Goal: Task Accomplishment & Management: Manage account settings

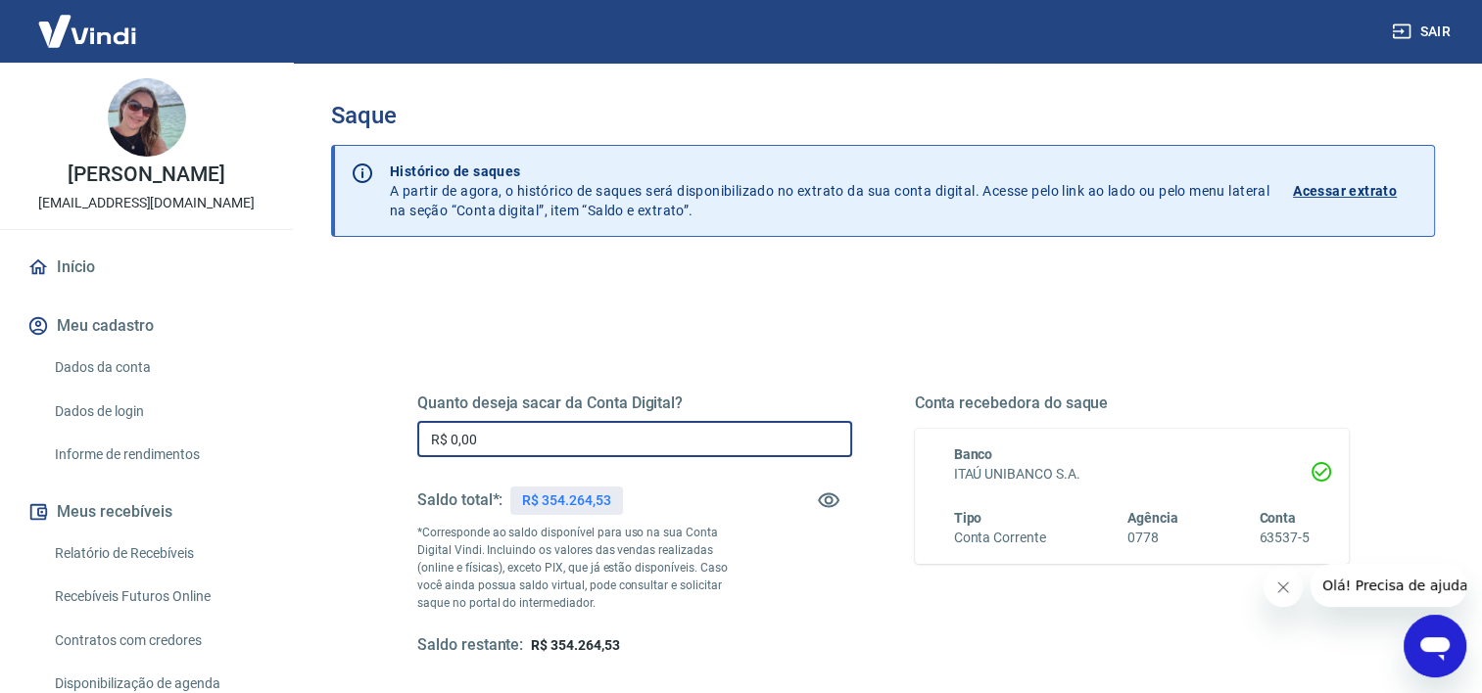
click at [631, 443] on input "R$ 0,00" at bounding box center [634, 439] width 435 height 36
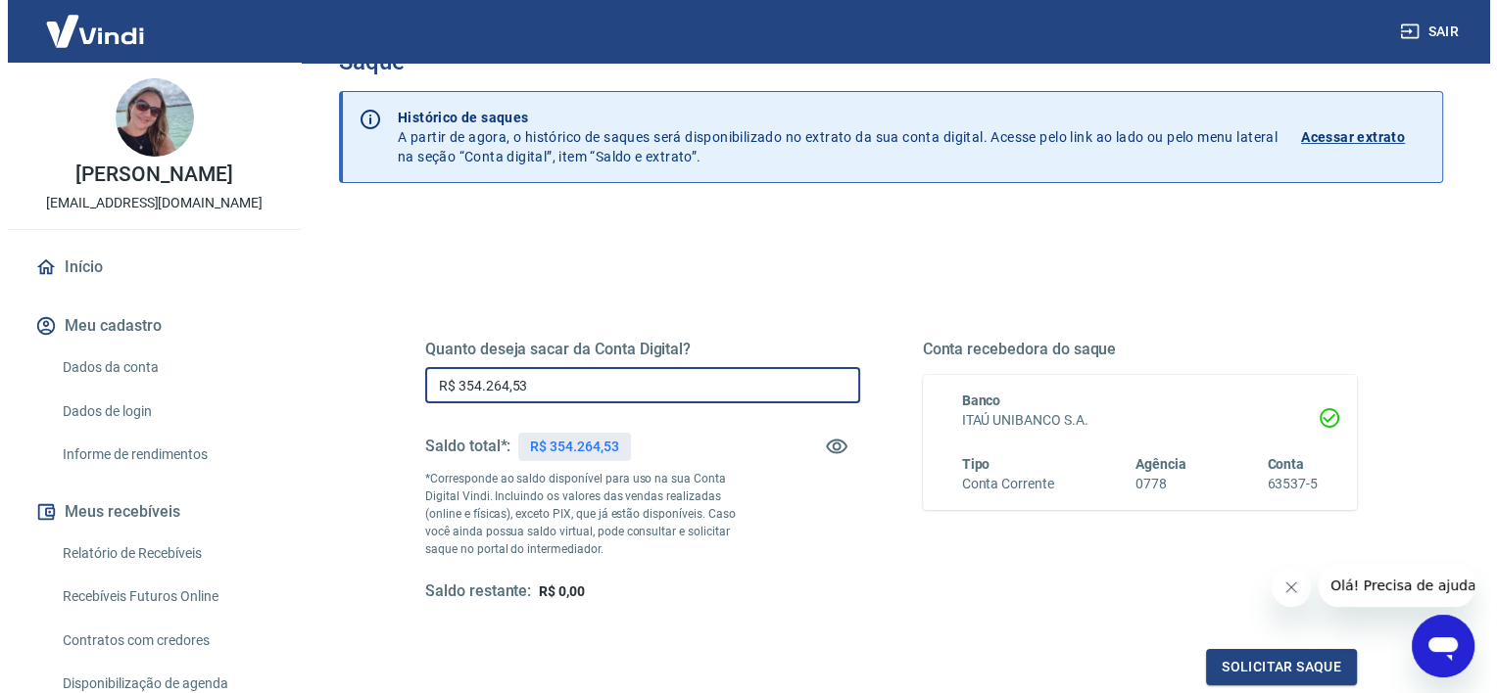
scroll to position [98, 0]
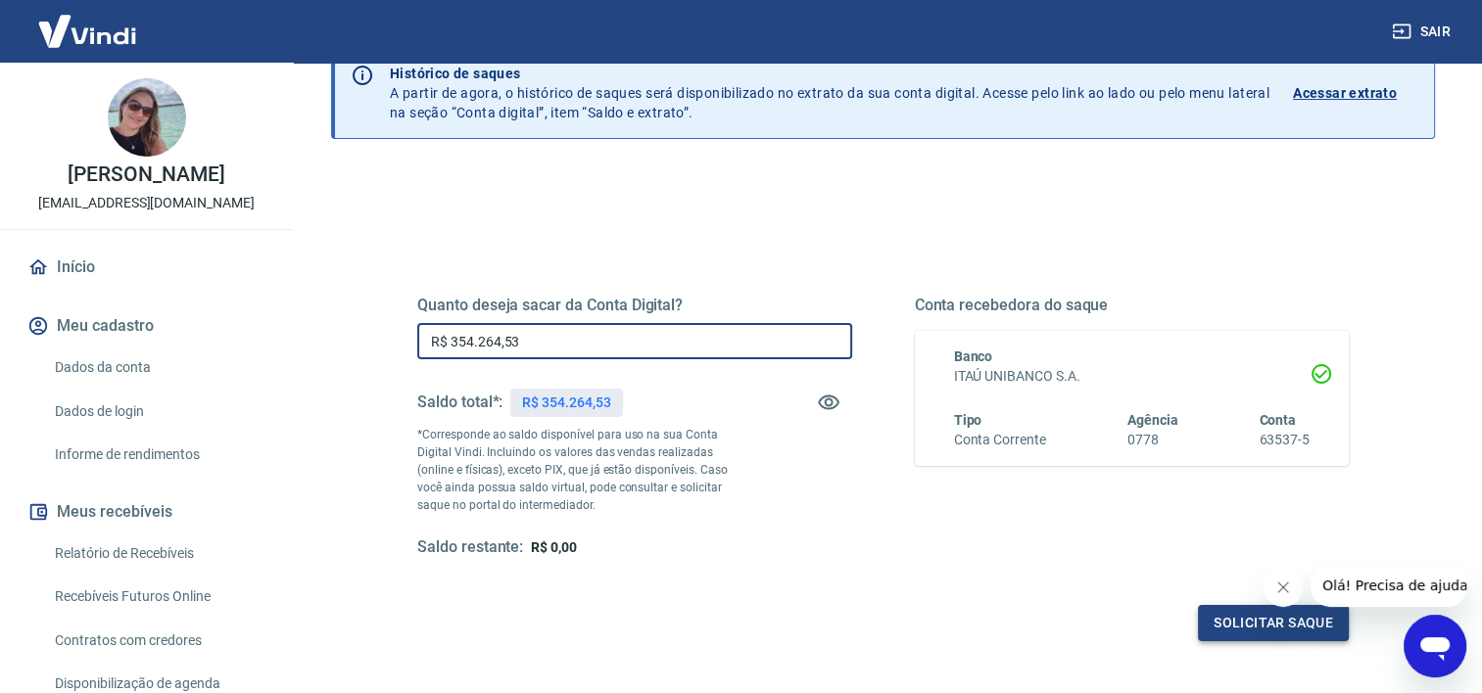
type input "R$ 354.264,53"
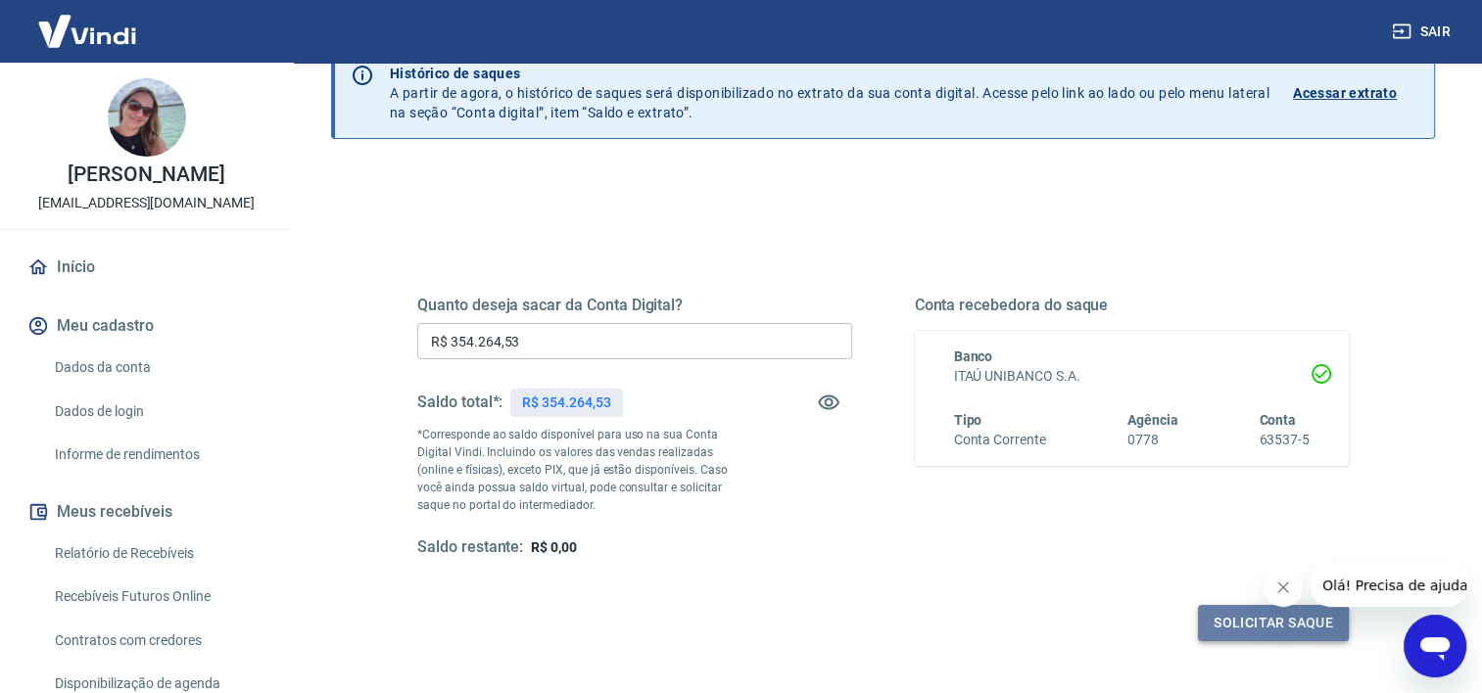
click at [1218, 617] on button "Solicitar saque" at bounding box center [1273, 623] width 151 height 36
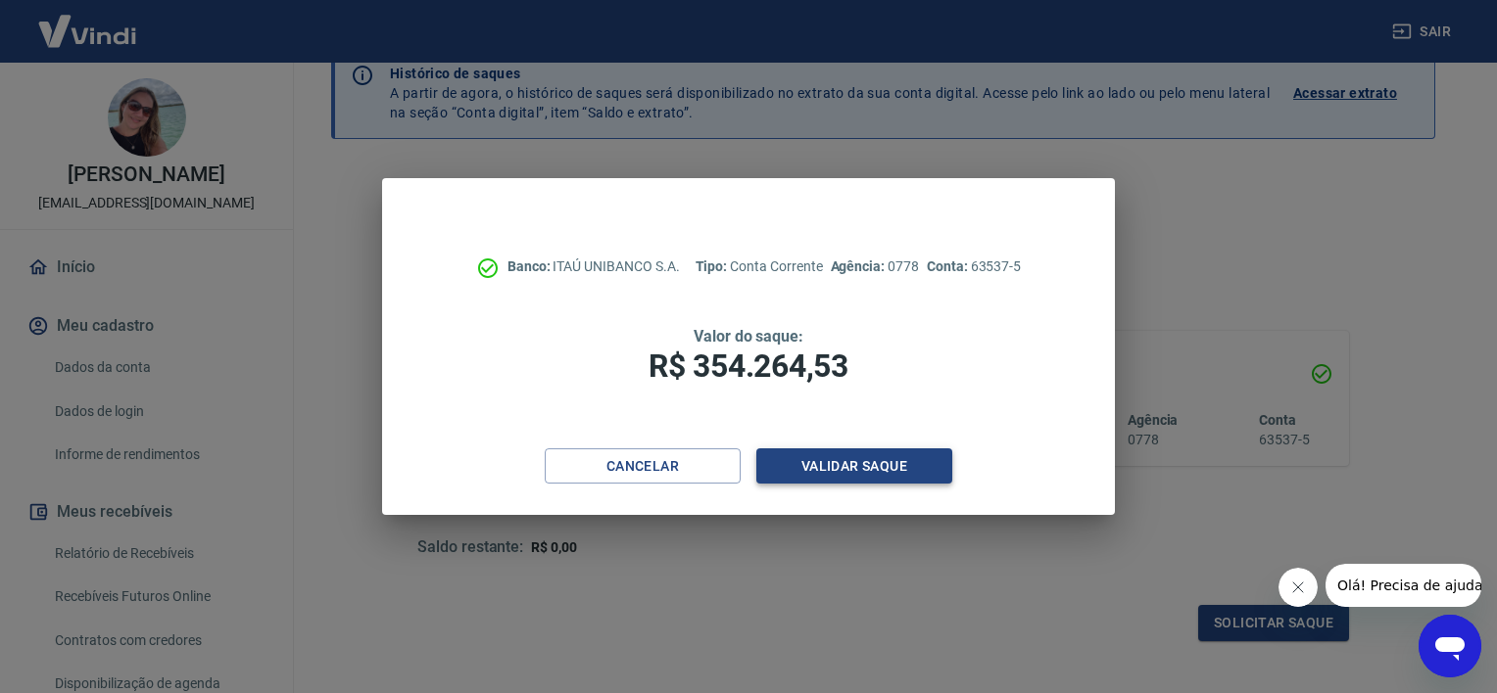
click at [854, 466] on button "Validar saque" at bounding box center [854, 467] width 196 height 36
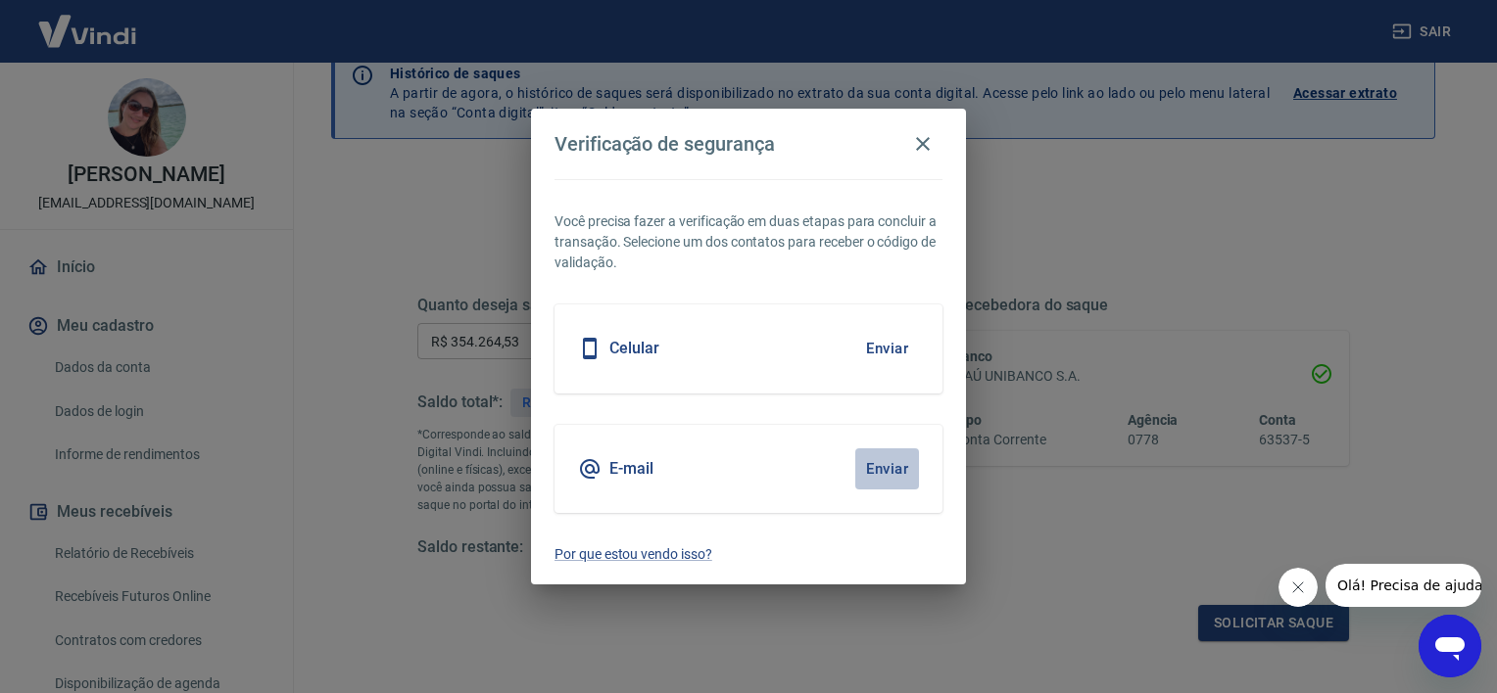
click at [882, 465] on button "Enviar" at bounding box center [887, 469] width 64 height 41
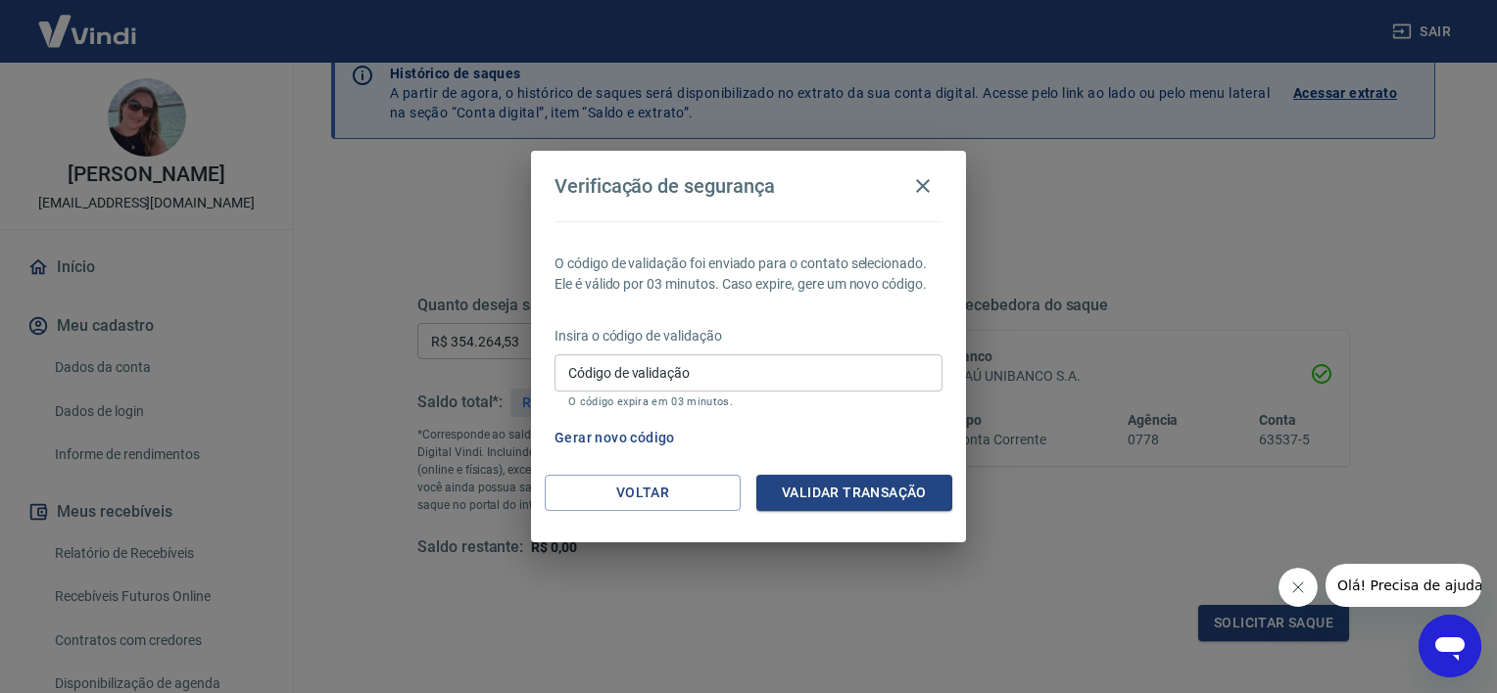
click at [756, 370] on input "Código de validação" at bounding box center [748, 373] width 388 height 36
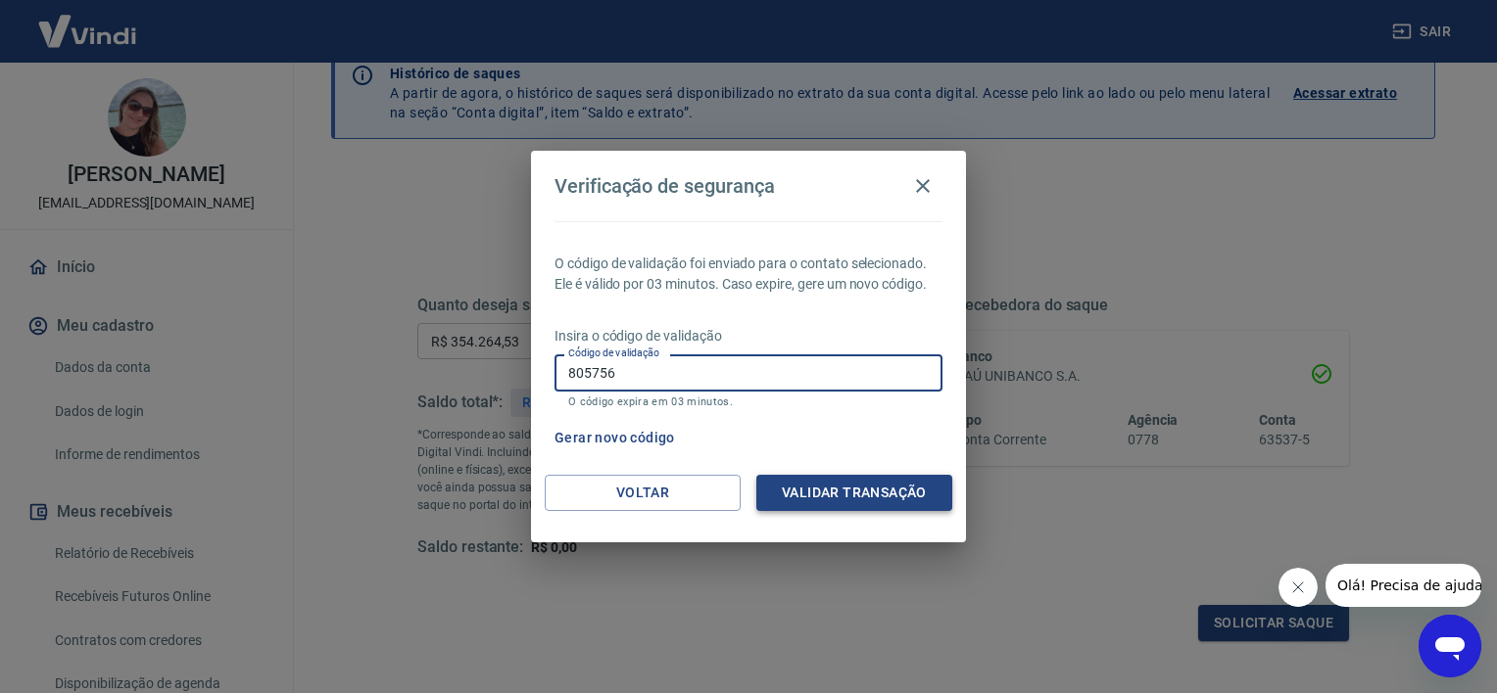
type input "805756"
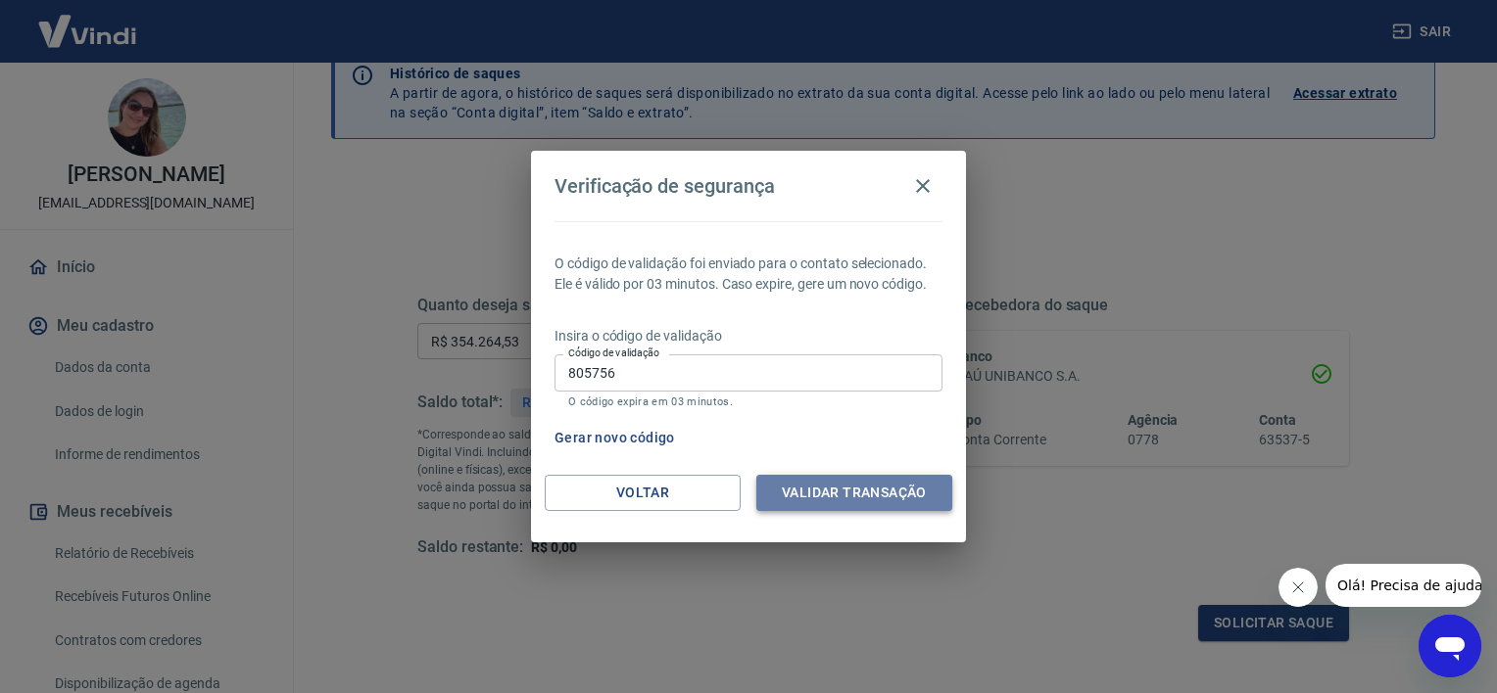
click at [893, 490] on button "Validar transação" at bounding box center [854, 493] width 196 height 36
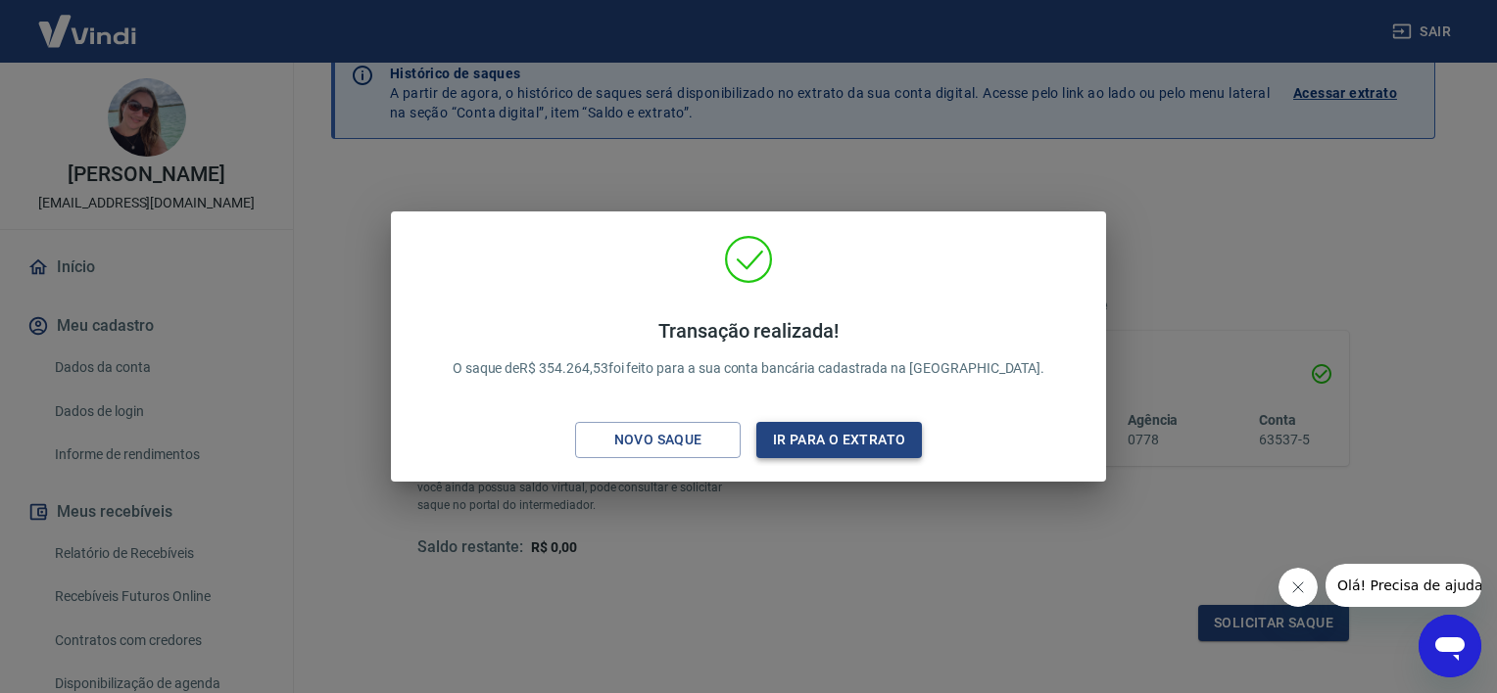
click at [848, 444] on button "Ir para o extrato" at bounding box center [839, 440] width 166 height 36
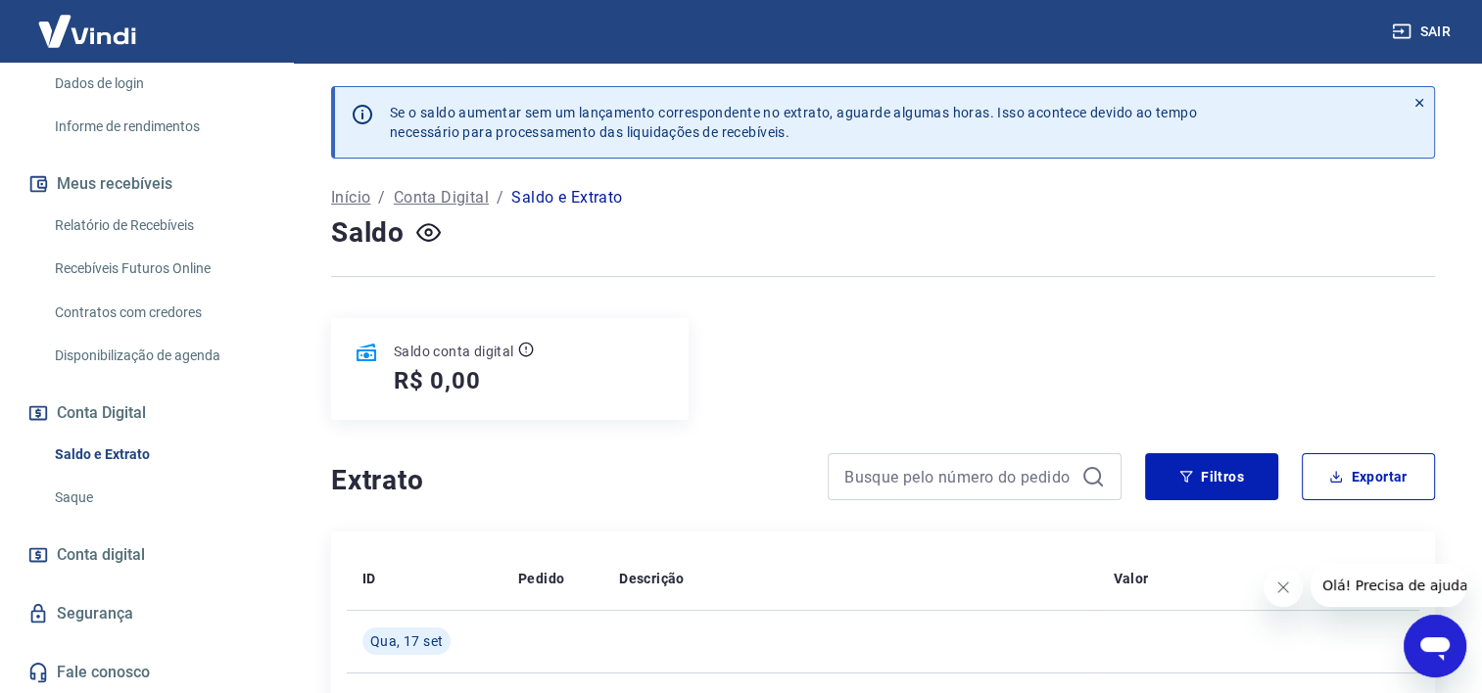
scroll to position [196, 0]
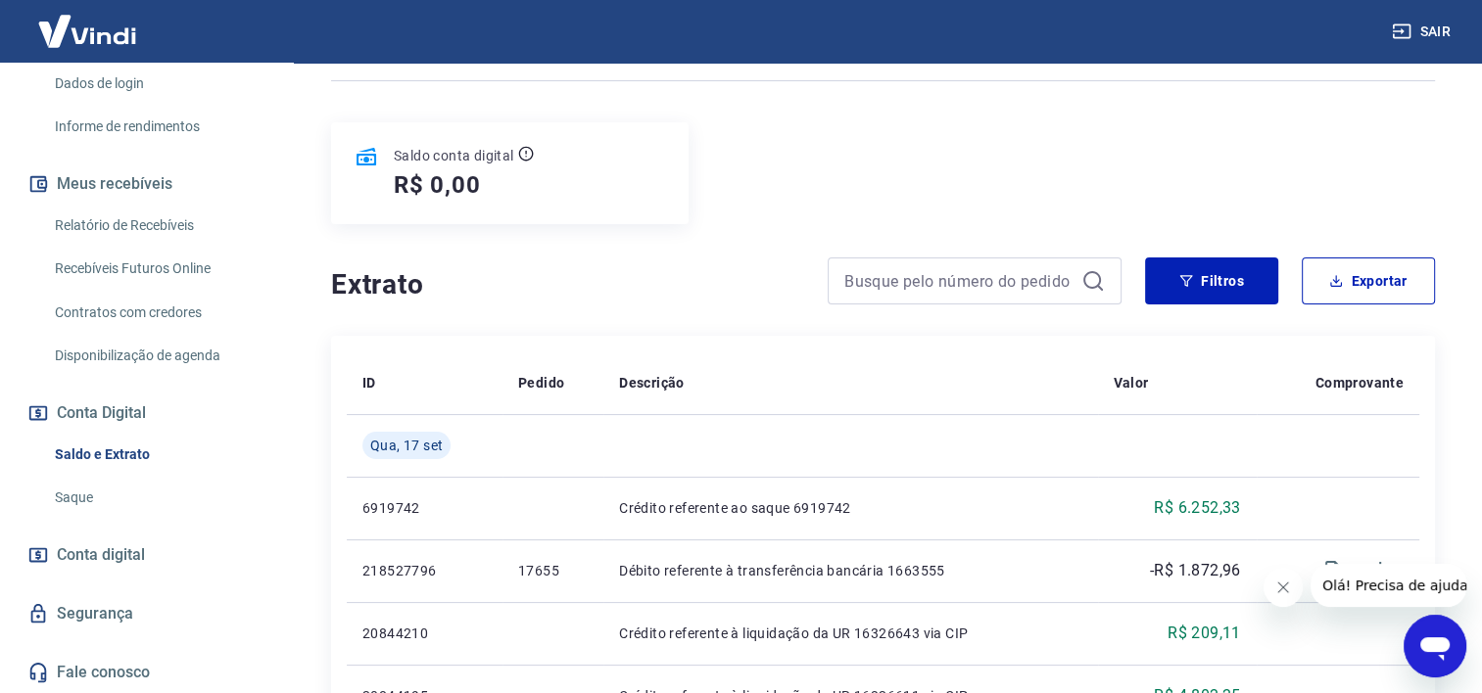
click at [116, 452] on link "Saldo e Extrato" at bounding box center [158, 455] width 222 height 40
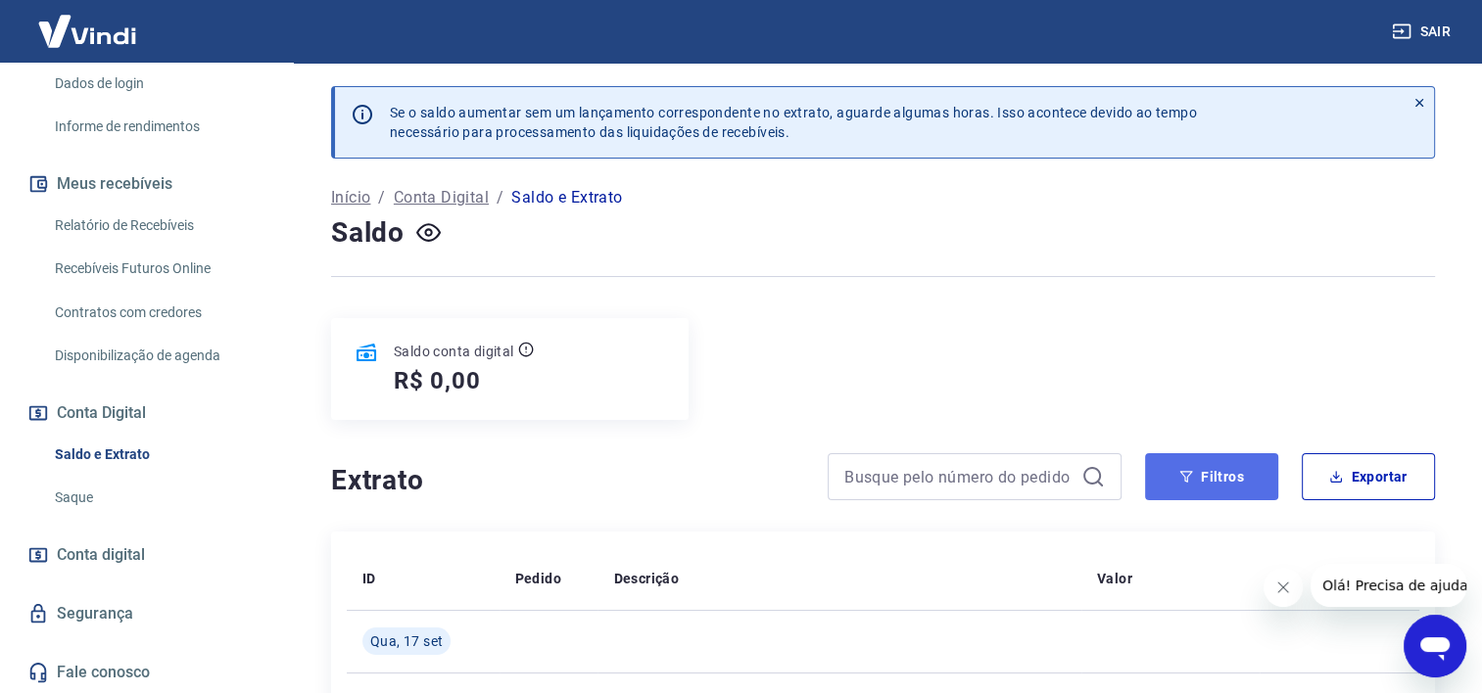
click at [1199, 477] on button "Filtros" at bounding box center [1211, 476] width 133 height 47
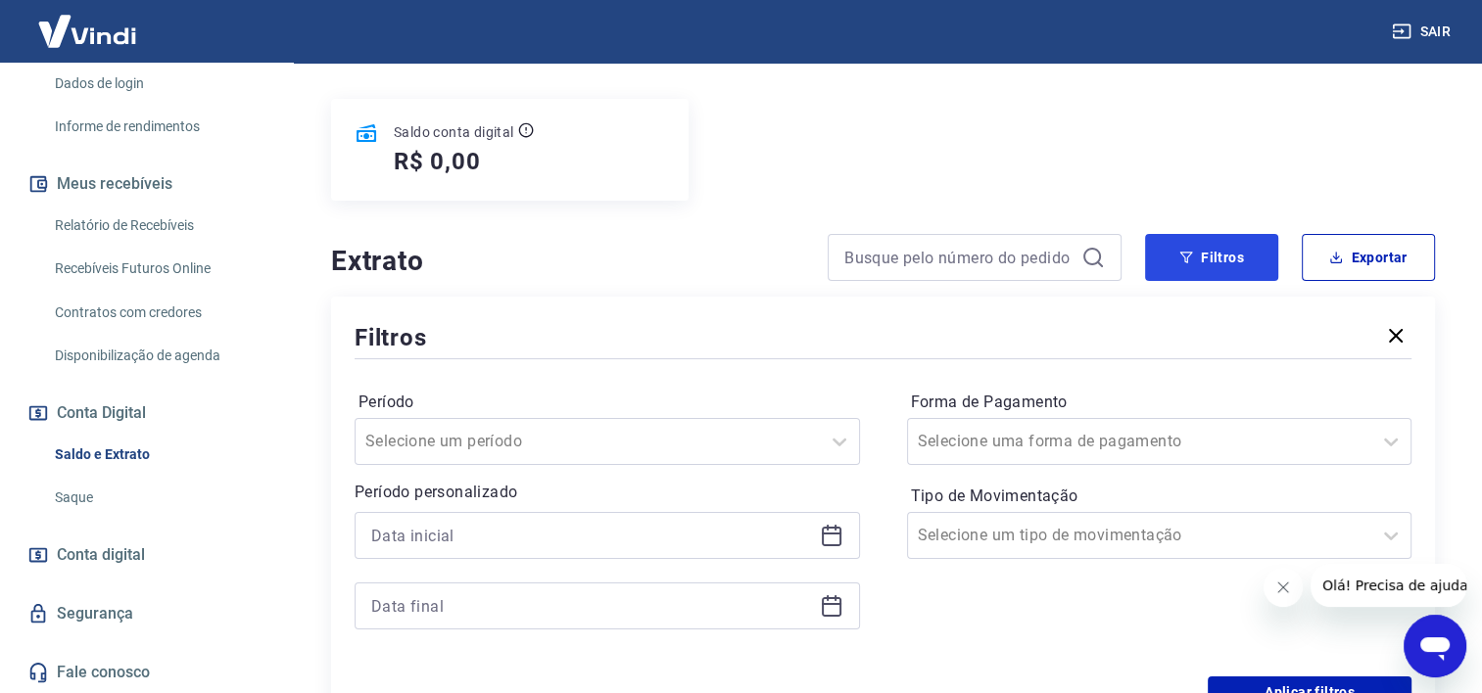
scroll to position [490, 0]
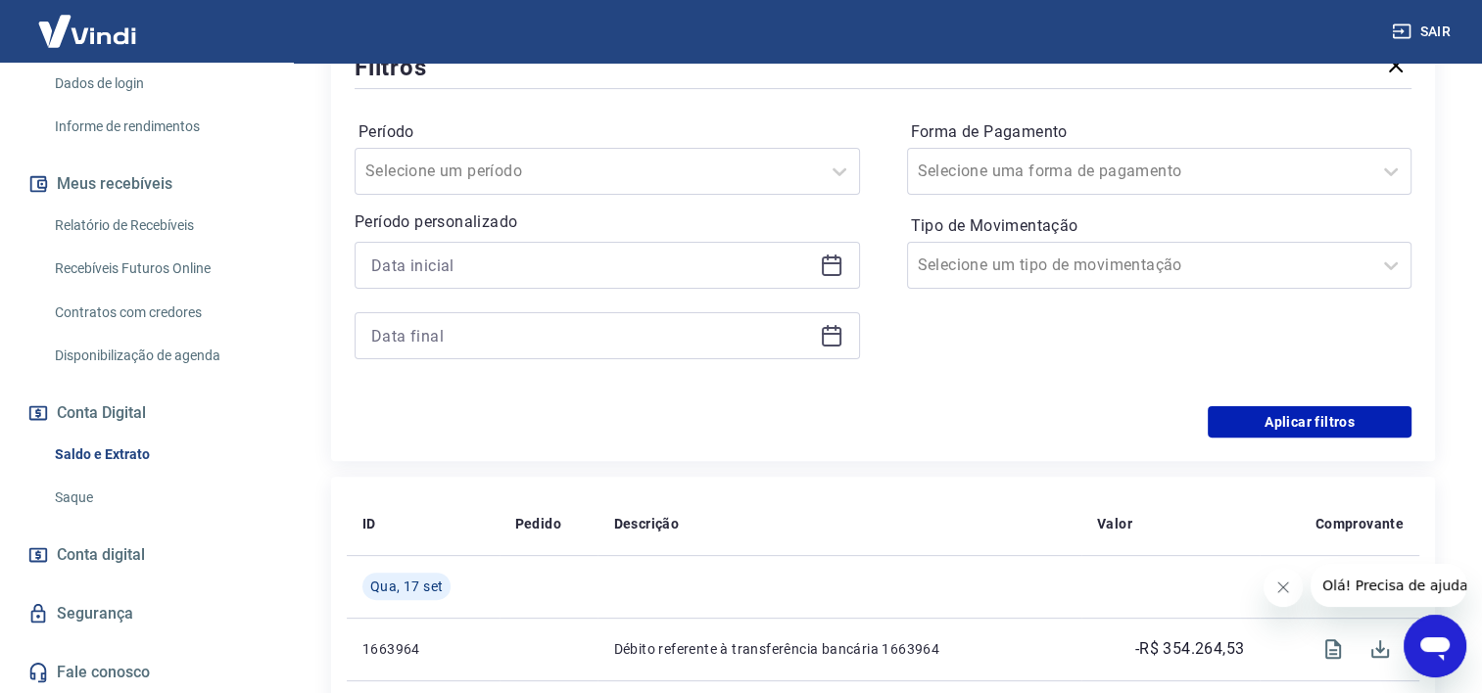
click at [832, 262] on icon at bounding box center [832, 266] width 24 height 24
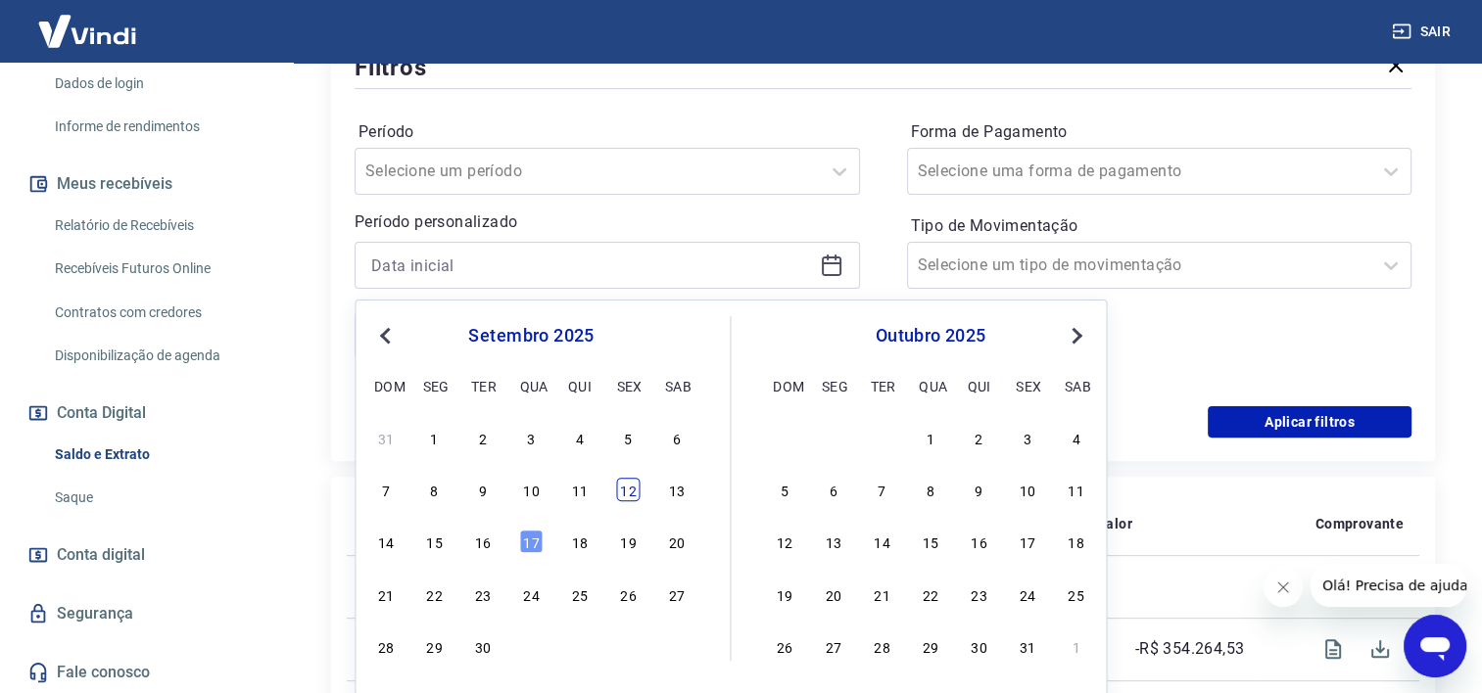
click at [620, 493] on div "12" at bounding box center [628, 490] width 24 height 24
type input "[DATE]"
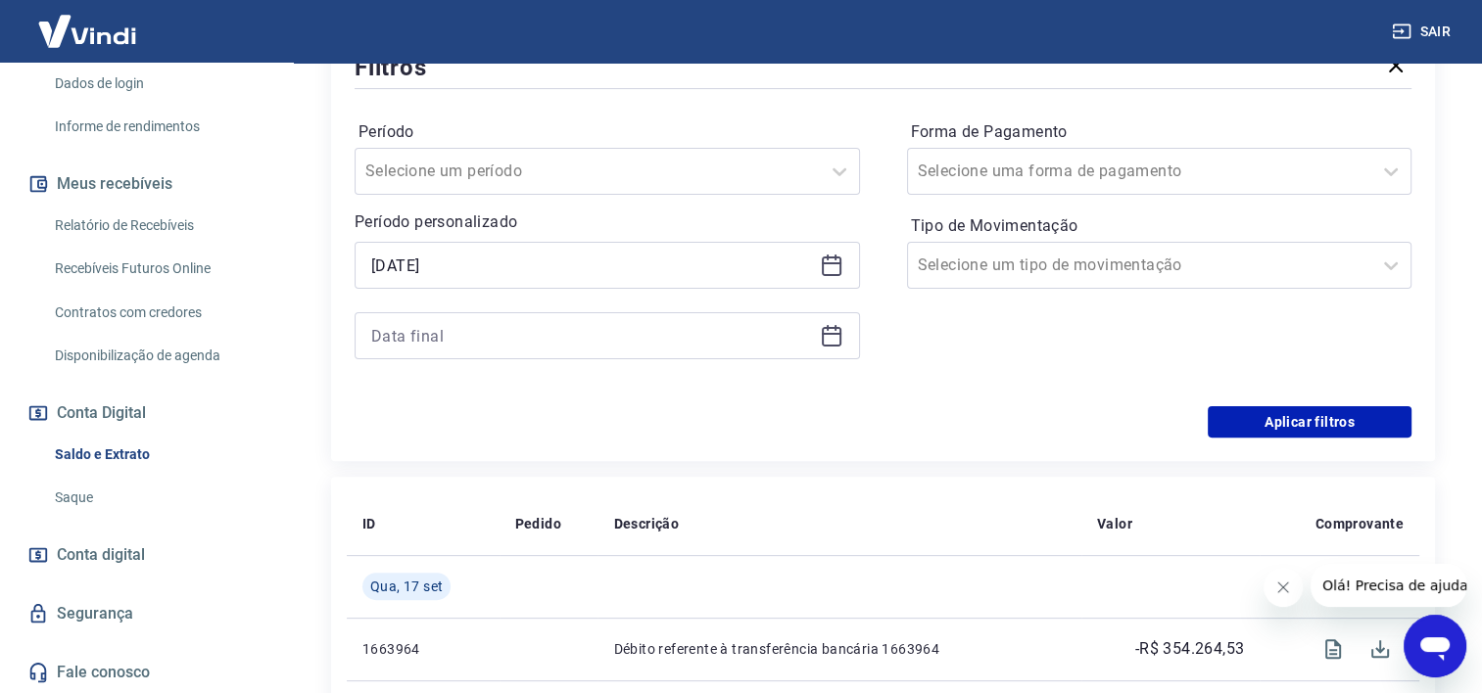
click at [834, 341] on icon at bounding box center [832, 336] width 24 height 24
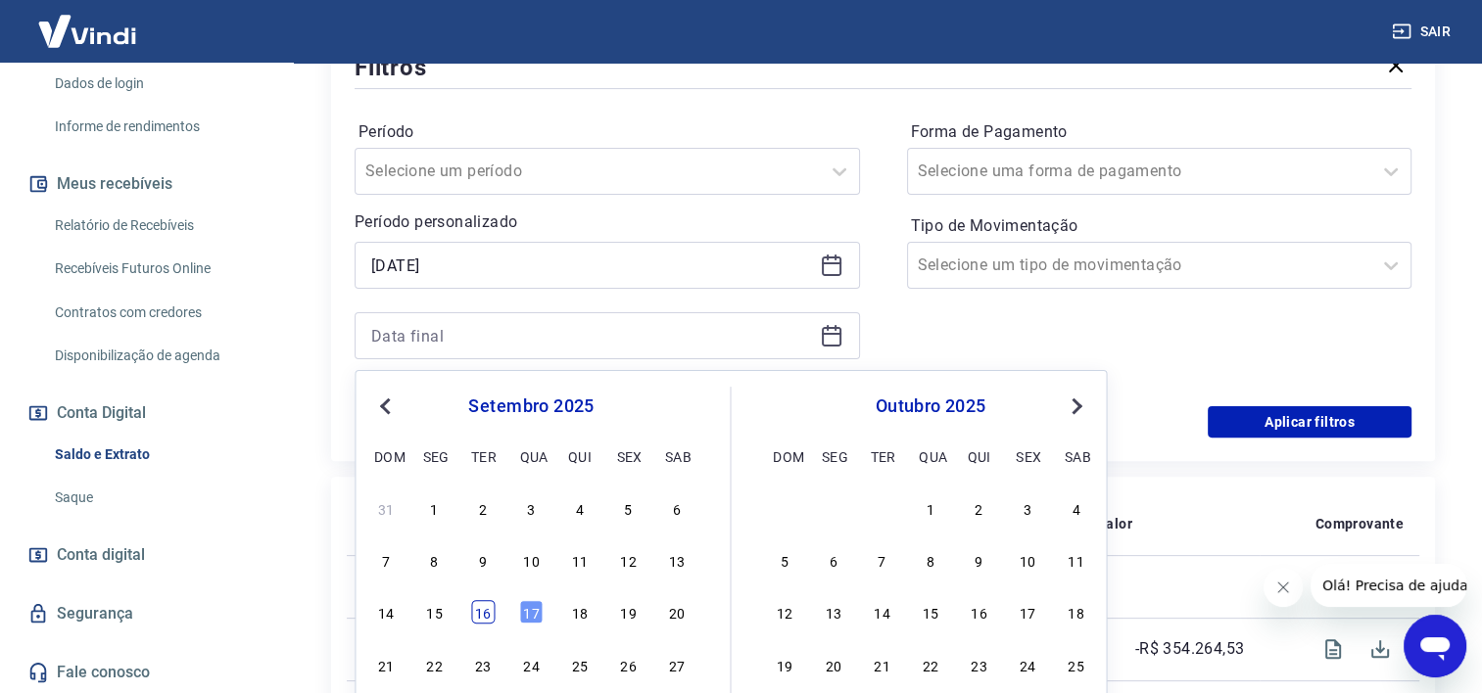
click at [486, 615] on div "16" at bounding box center [483, 612] width 24 height 24
type input "[DATE]"
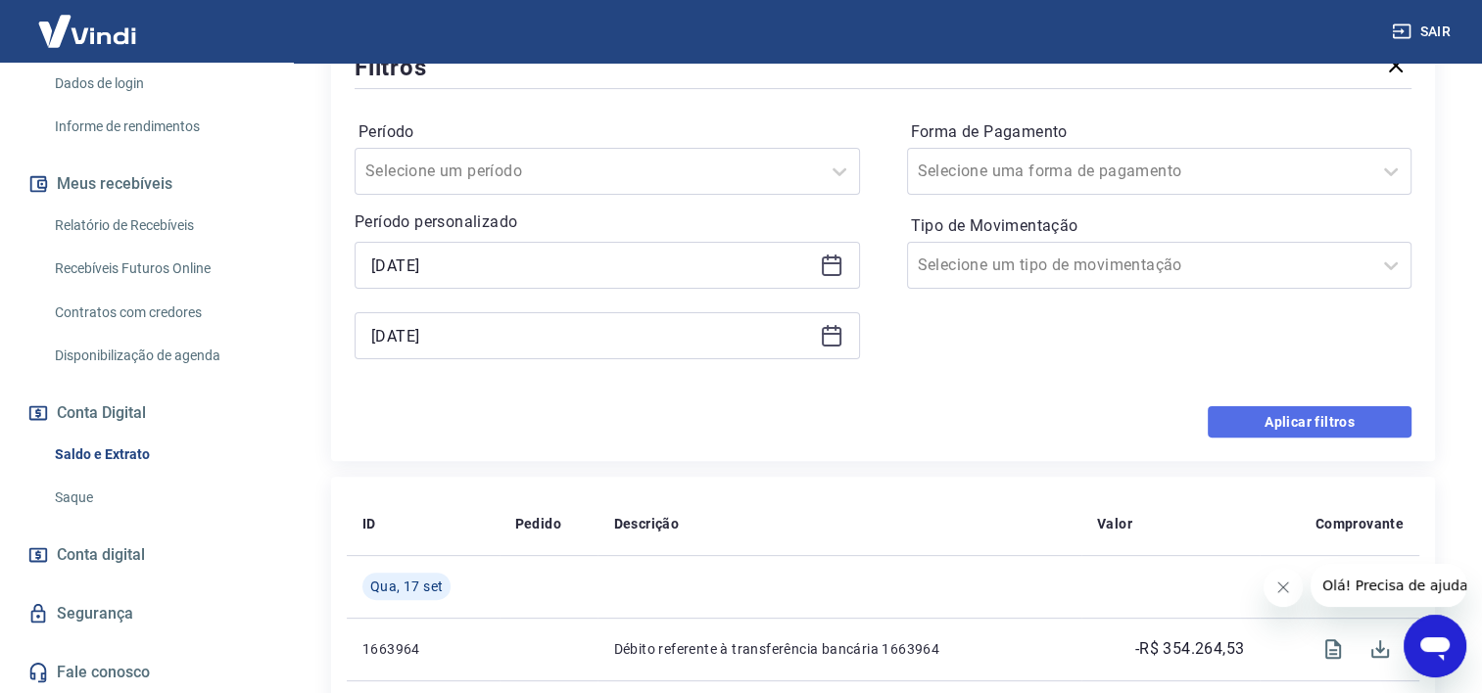
click at [1265, 427] on button "Aplicar filtros" at bounding box center [1310, 421] width 204 height 31
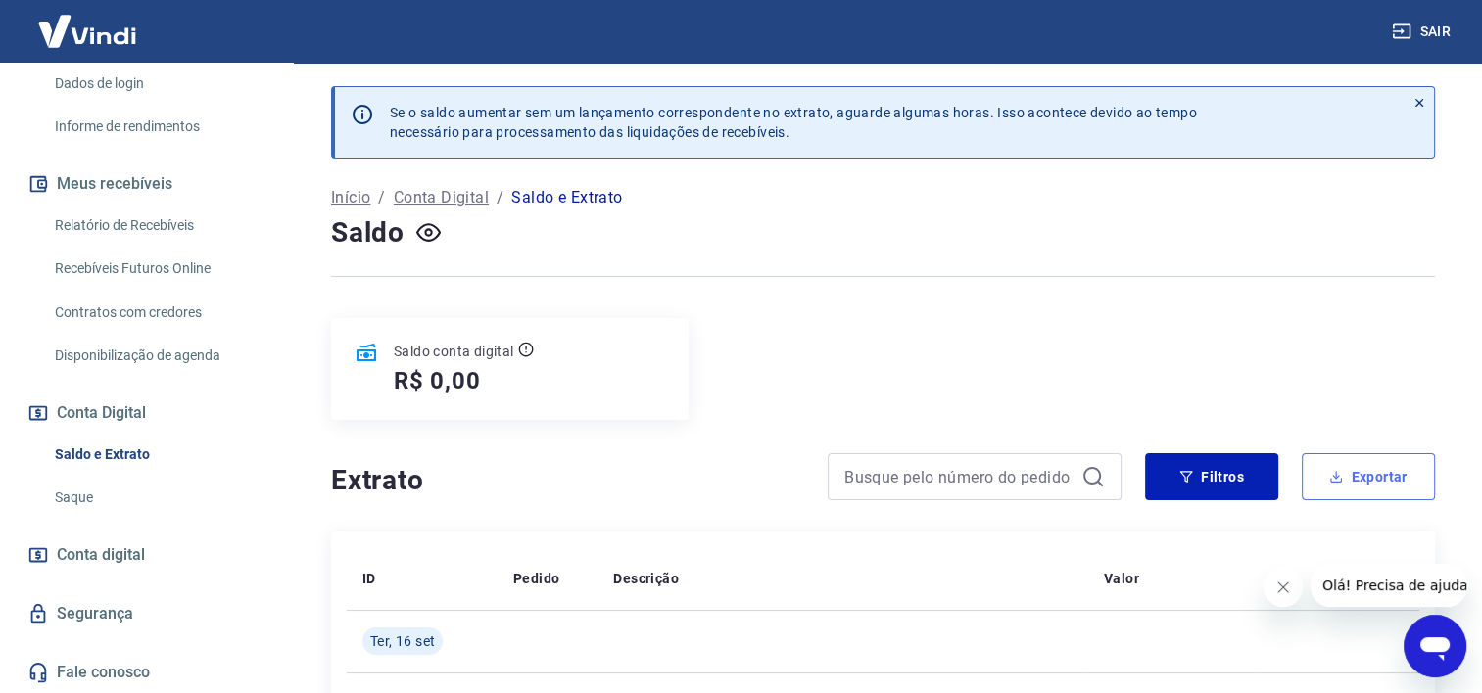
click at [1366, 472] on button "Exportar" at bounding box center [1368, 476] width 133 height 47
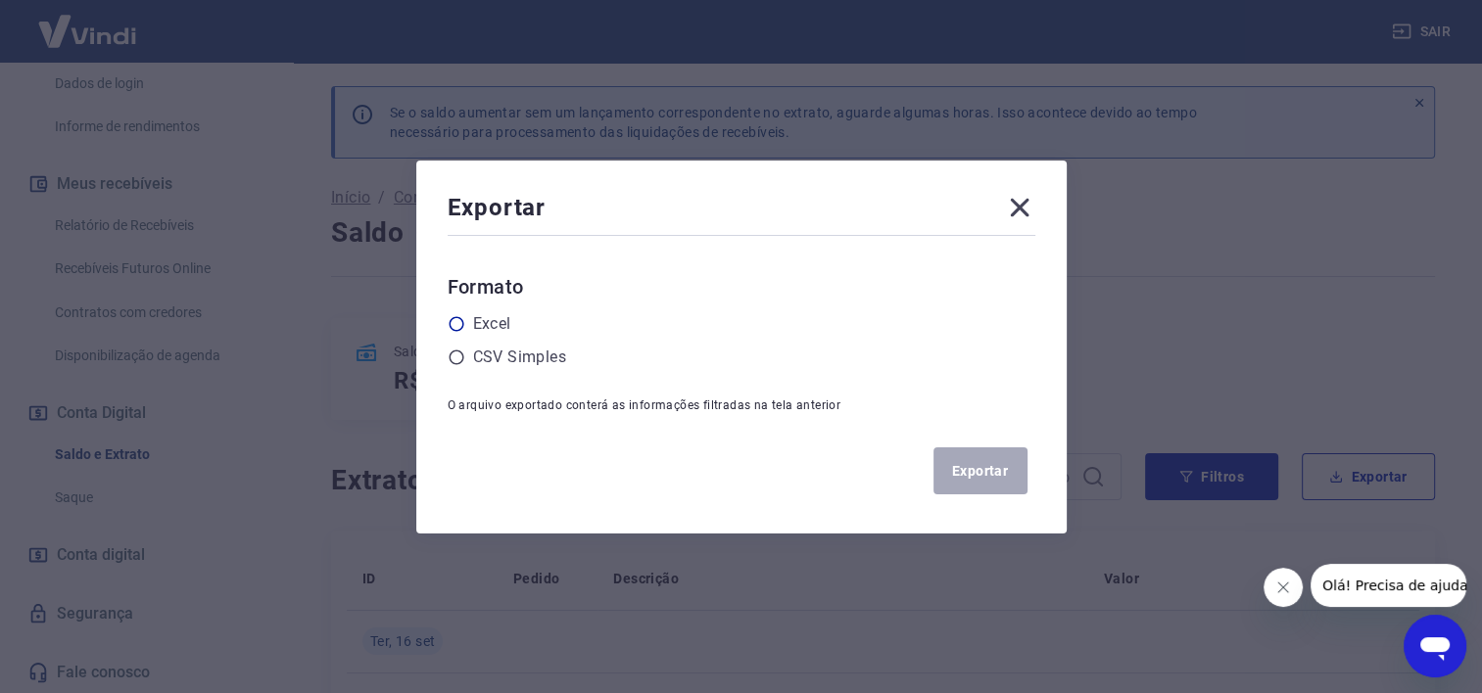
click at [462, 320] on icon at bounding box center [457, 324] width 18 height 18
click at [0, 0] on input "radio" at bounding box center [0, 0] width 0 height 0
click at [968, 475] on button "Exportar" at bounding box center [980, 471] width 94 height 47
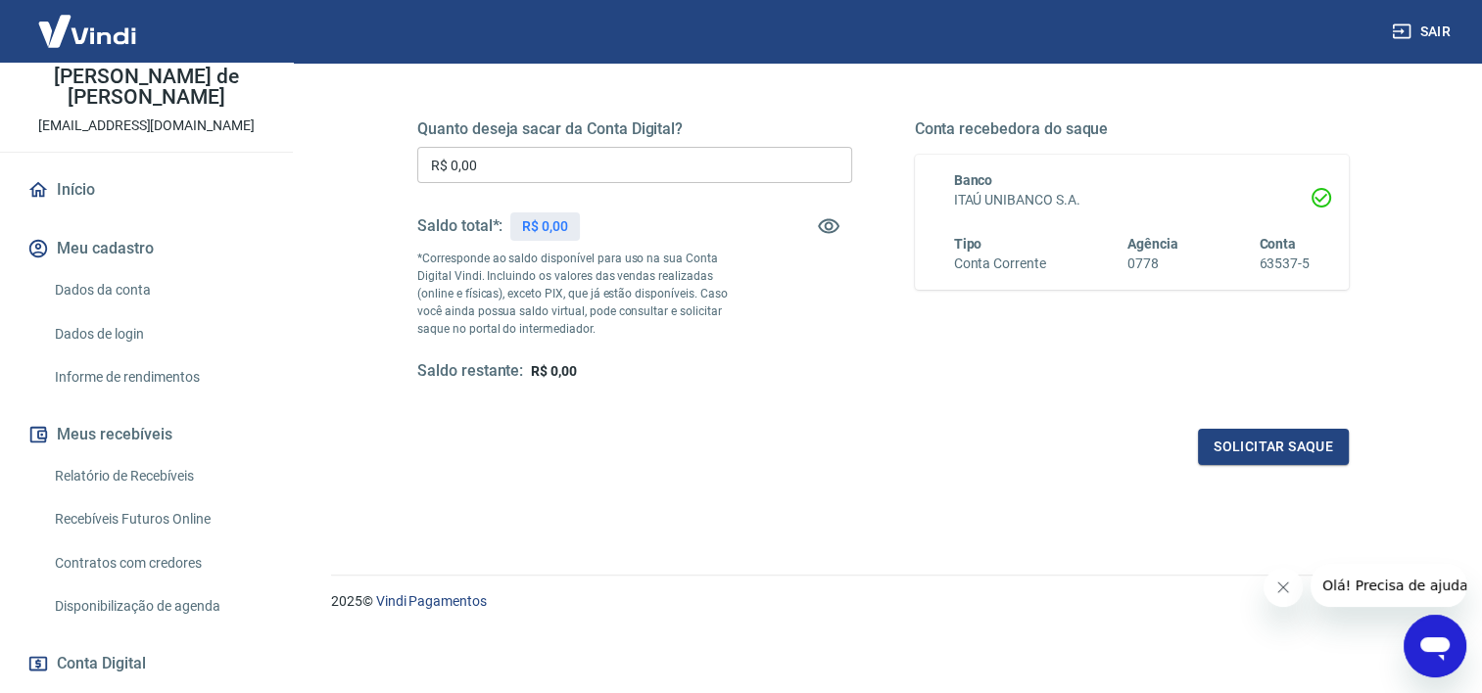
scroll to position [328, 0]
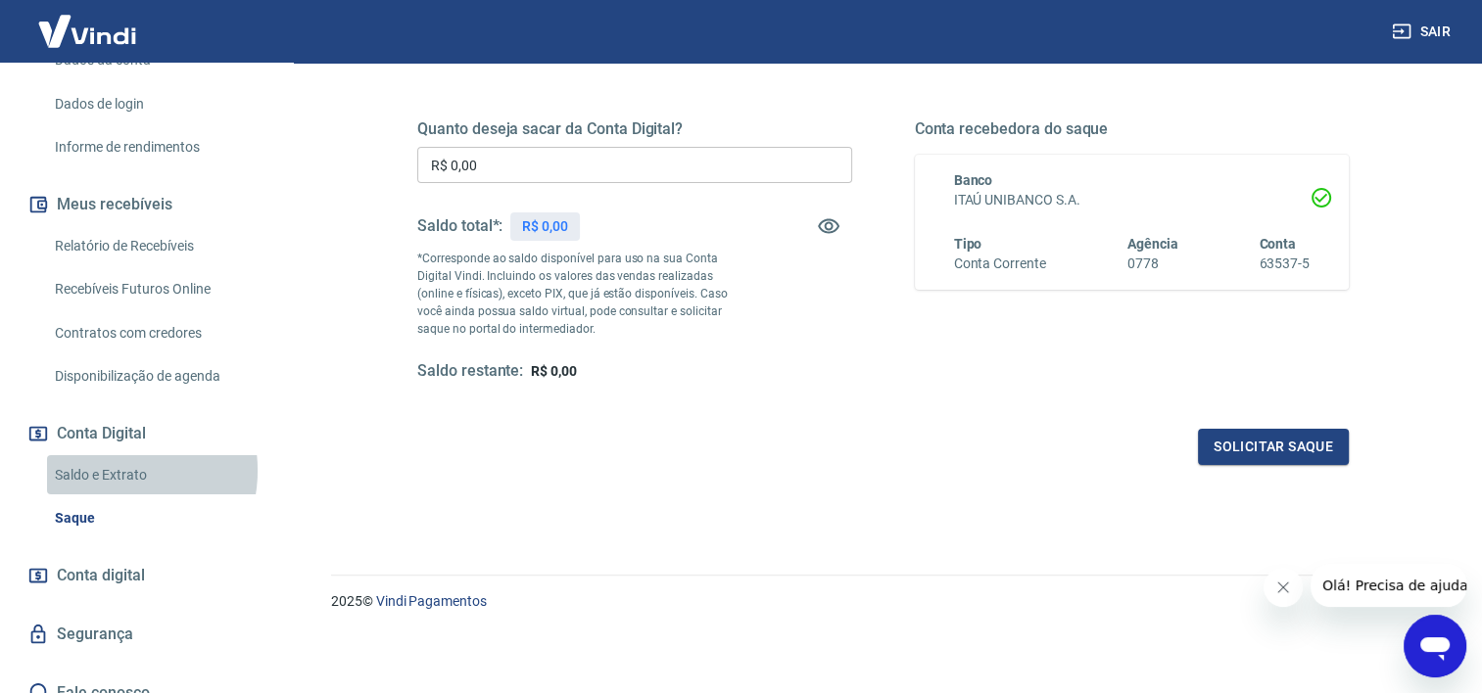
click at [111, 455] on link "Saldo e Extrato" at bounding box center [158, 475] width 222 height 40
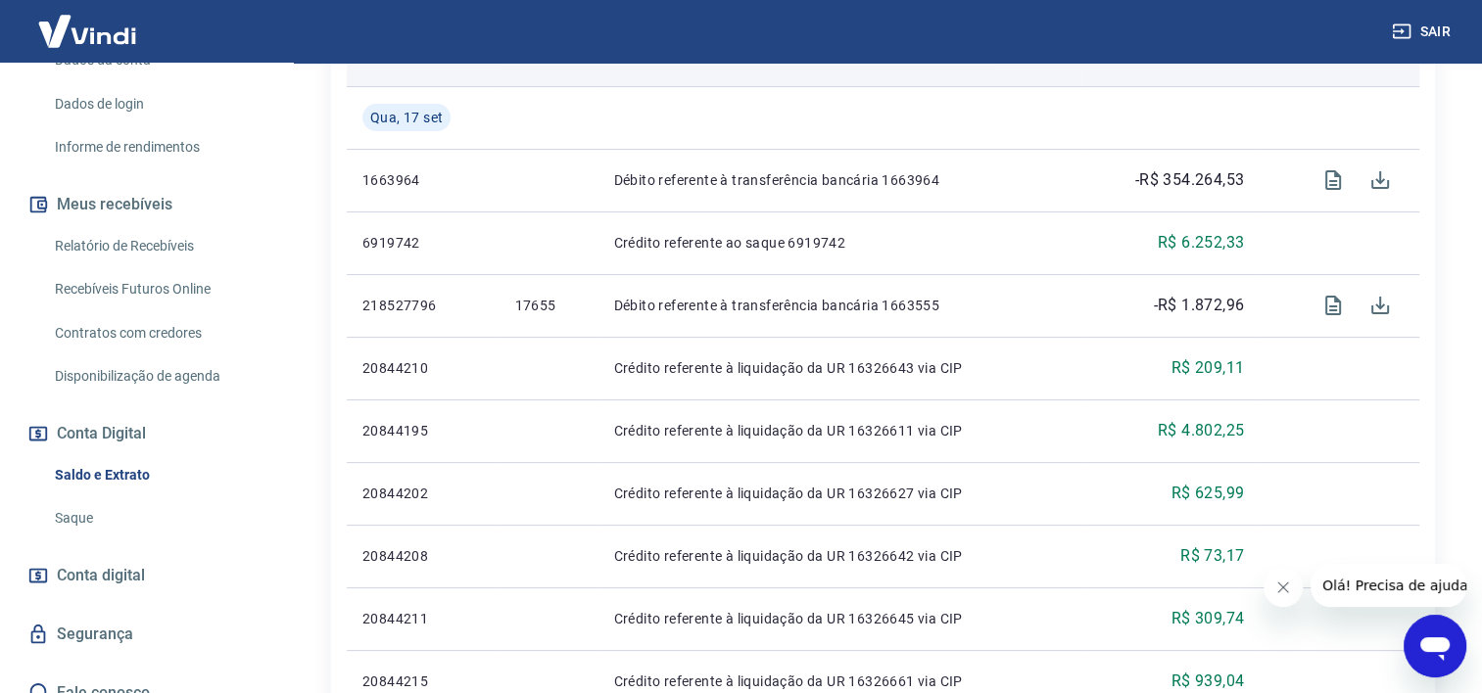
scroll to position [490, 0]
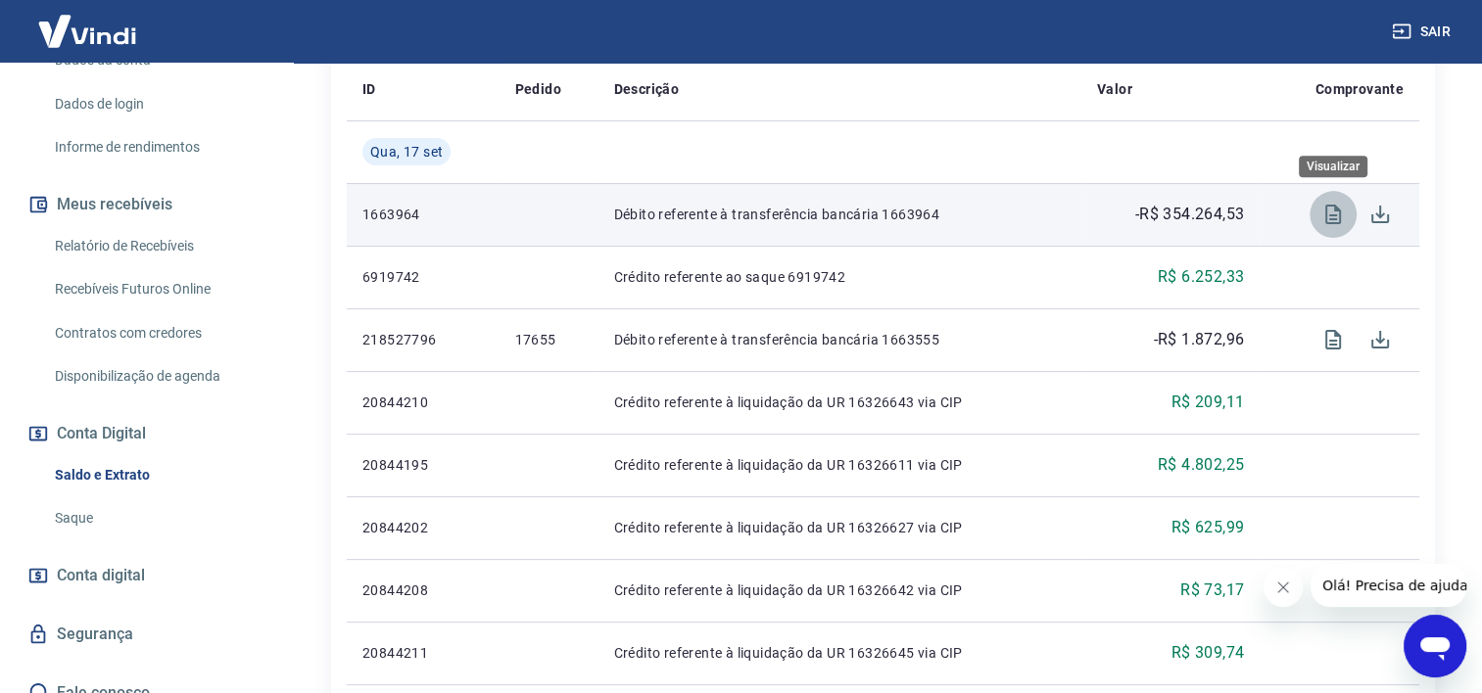
click at [1324, 218] on icon "Visualizar" at bounding box center [1333, 215] width 24 height 24
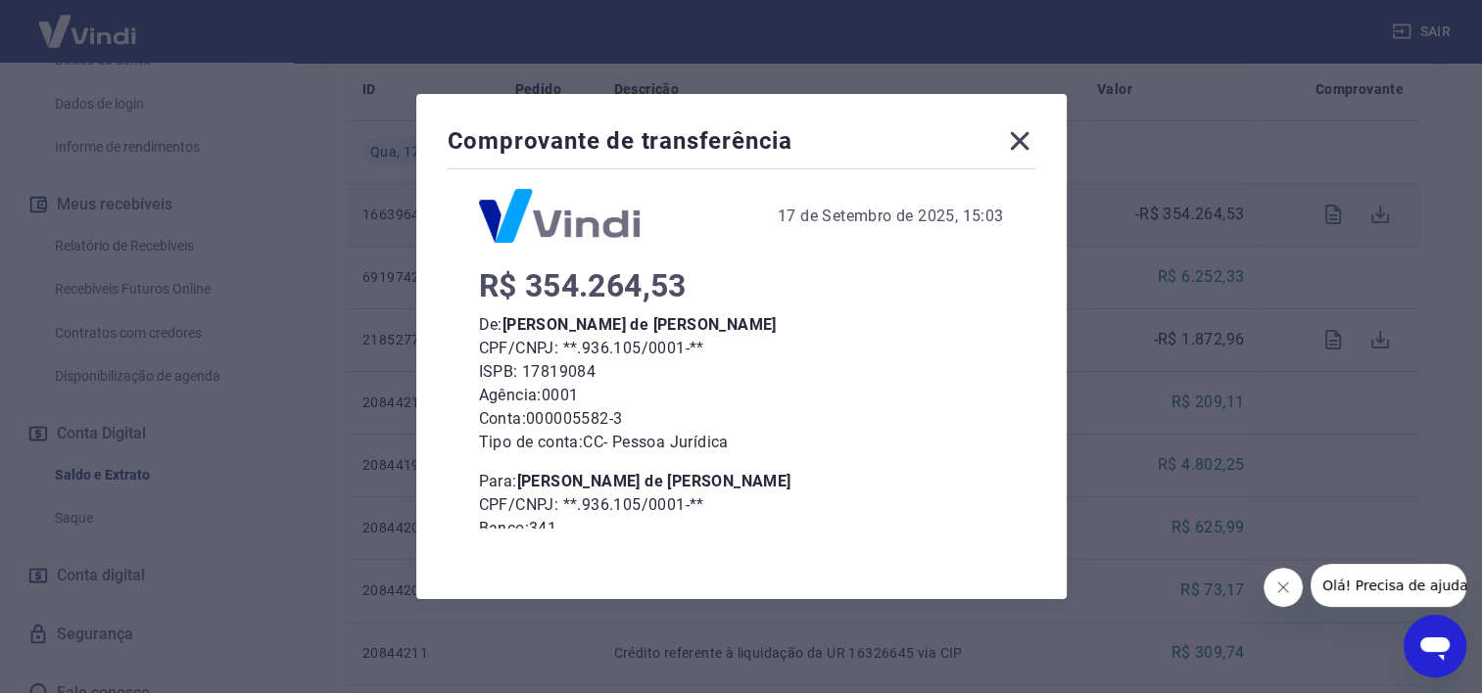
scroll to position [0, 0]
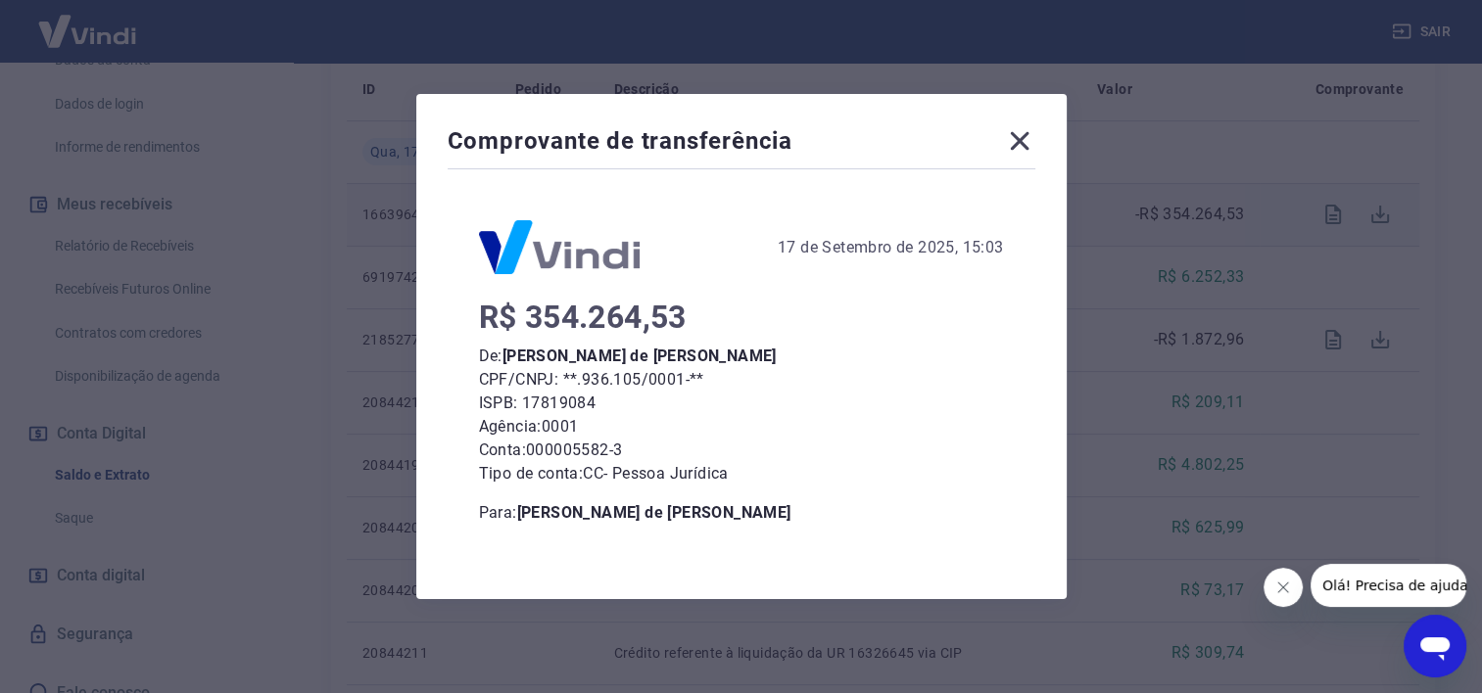
click at [1032, 139] on icon at bounding box center [1019, 140] width 31 height 31
